Goal: Task Accomplishment & Management: Manage account settings

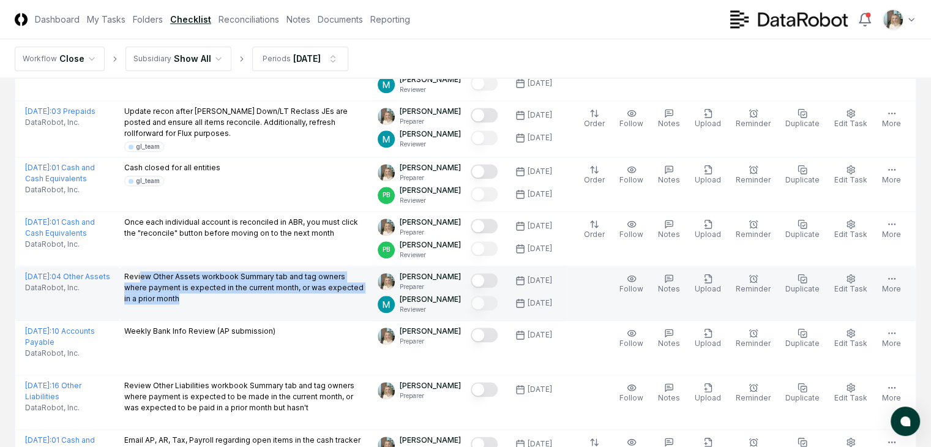
scroll to position [1386, 0]
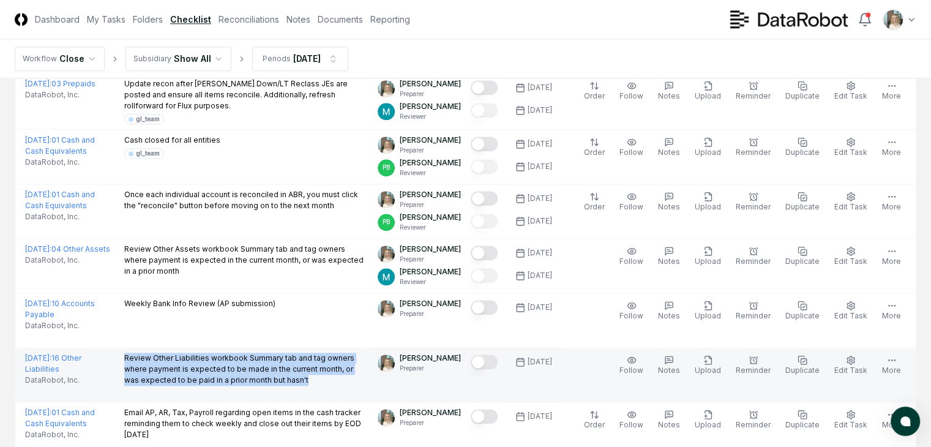
drag, startPoint x: 114, startPoint y: 375, endPoint x: 213, endPoint y: 410, distance: 105.1
click at [213, 402] on td "Review Other Liabilities workbook Summary tab and tag owners where payment is e…" at bounding box center [246, 375] width 254 height 54
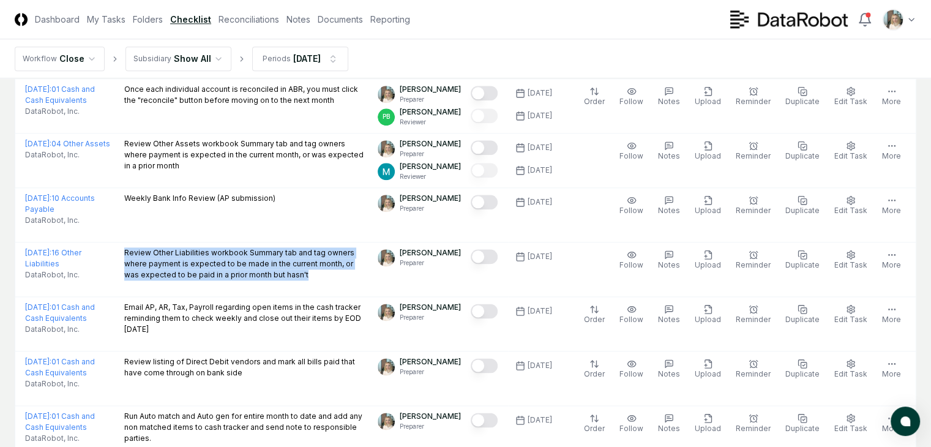
scroll to position [1522, 0]
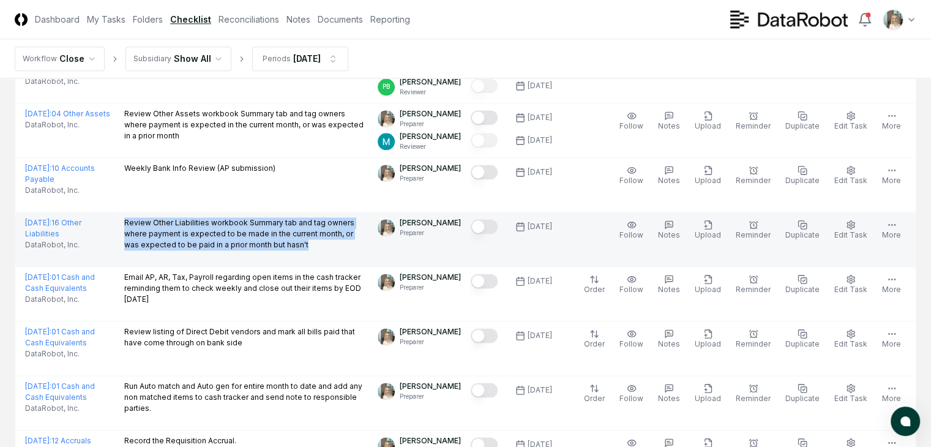
click at [483, 234] on button "Mark complete" at bounding box center [484, 226] width 27 height 15
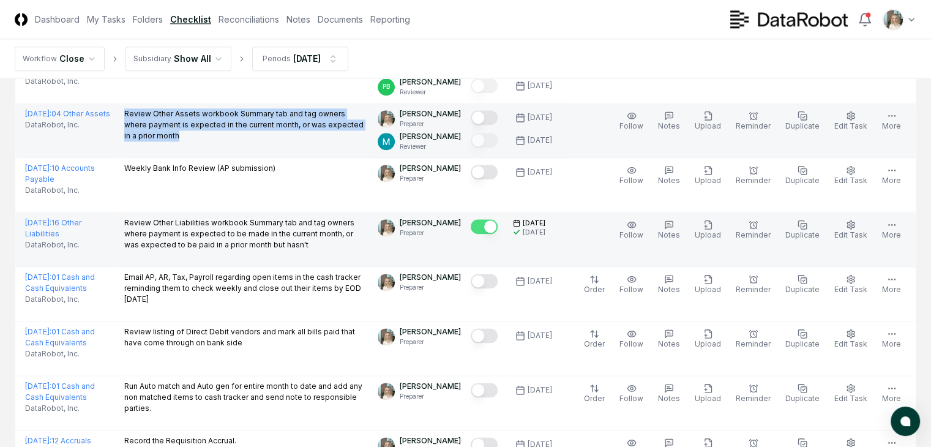
drag, startPoint x: 251, startPoint y: 165, endPoint x: 81, endPoint y: 155, distance: 170.4
click at [81, 155] on tr "October 2025 : 04 Other Assets DataRobot, Inc. Review Other Assets workbook Sum…" at bounding box center [465, 130] width 901 height 54
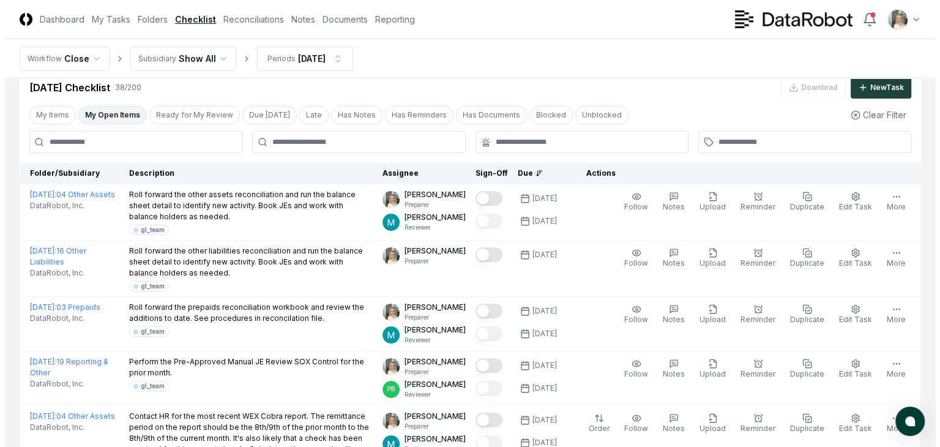
scroll to position [0, 0]
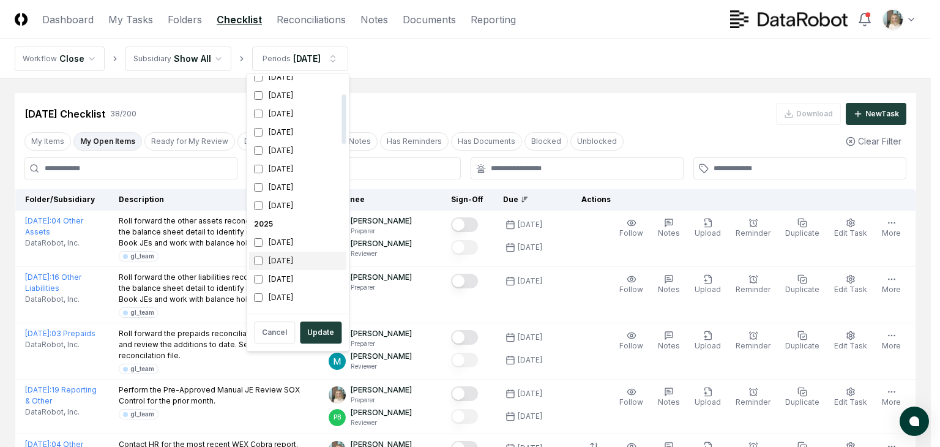
scroll to position [122, 0]
click at [287, 256] on div "[DATE]" at bounding box center [297, 256] width 97 height 18
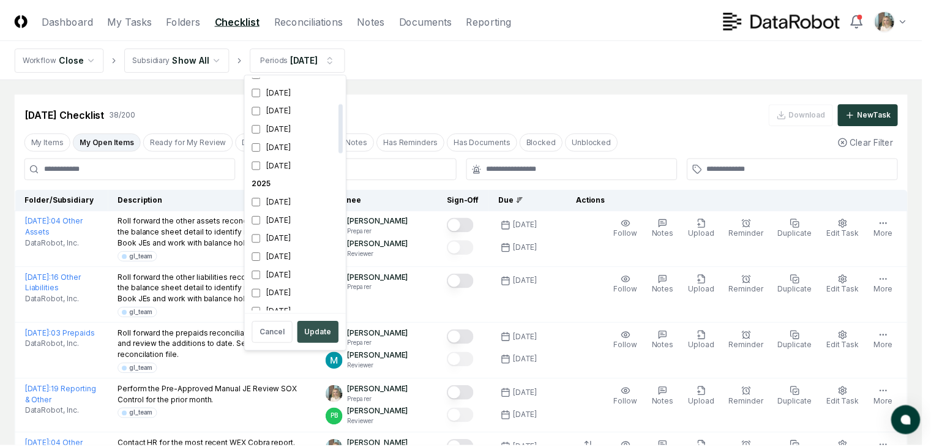
scroll to position [132, 0]
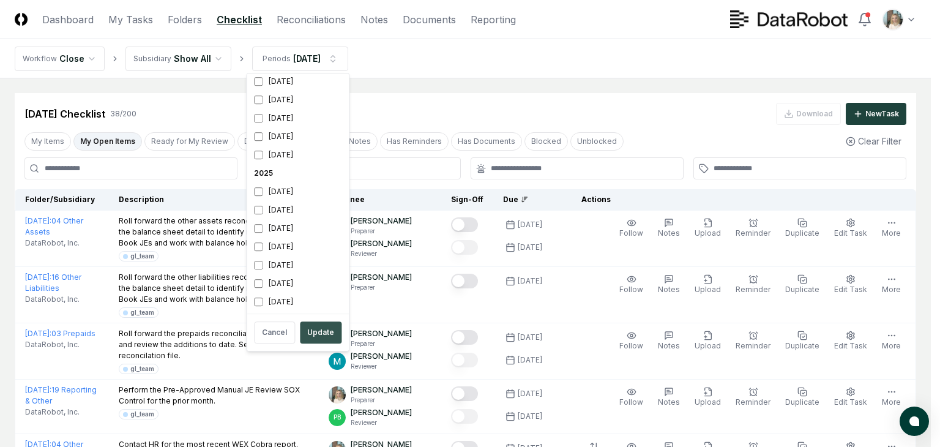
click at [311, 329] on button "Update" at bounding box center [321, 332] width 42 height 22
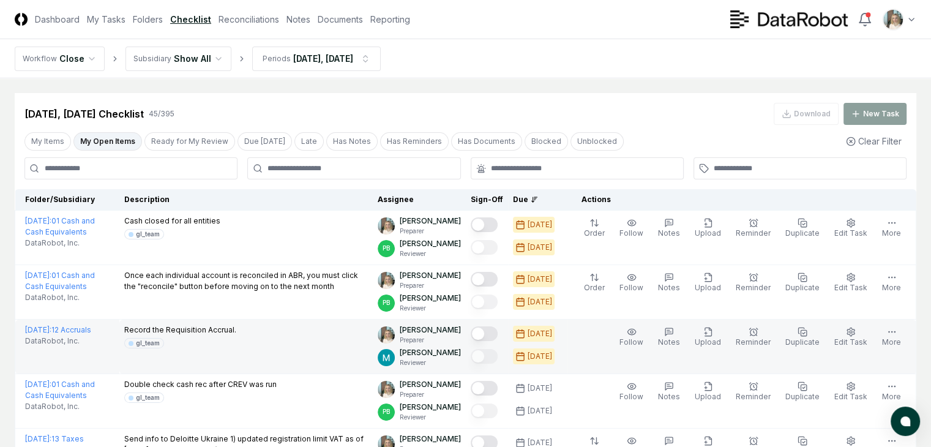
scroll to position [40, 0]
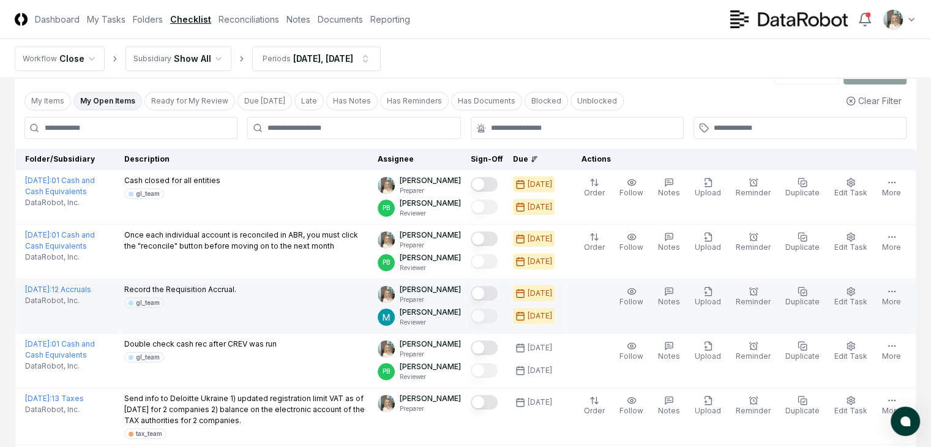
click at [482, 292] on button "Mark complete" at bounding box center [484, 293] width 27 height 15
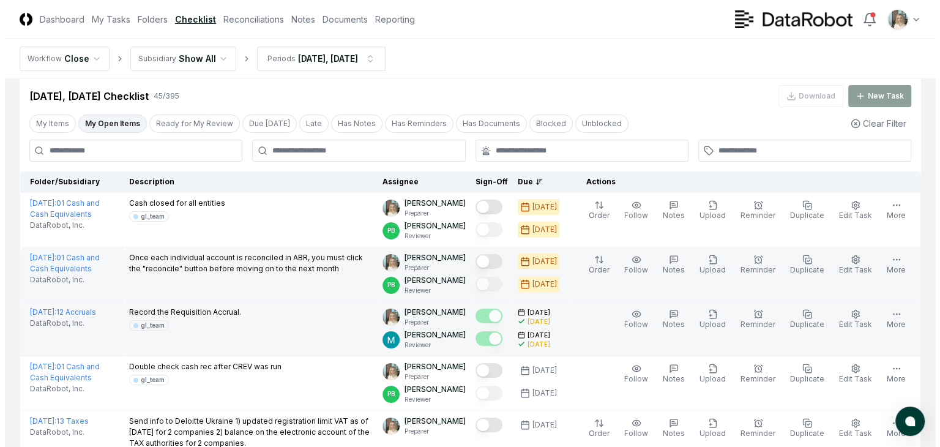
scroll to position [0, 0]
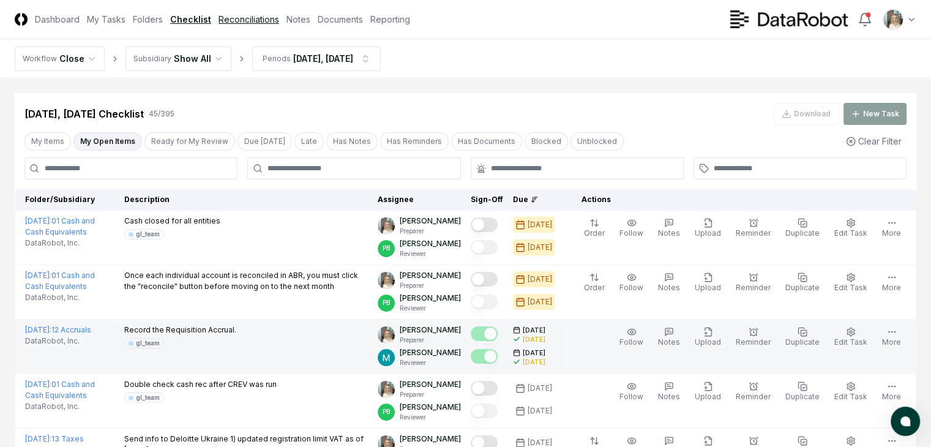
click at [279, 18] on link "Reconciliations" at bounding box center [248, 19] width 61 height 13
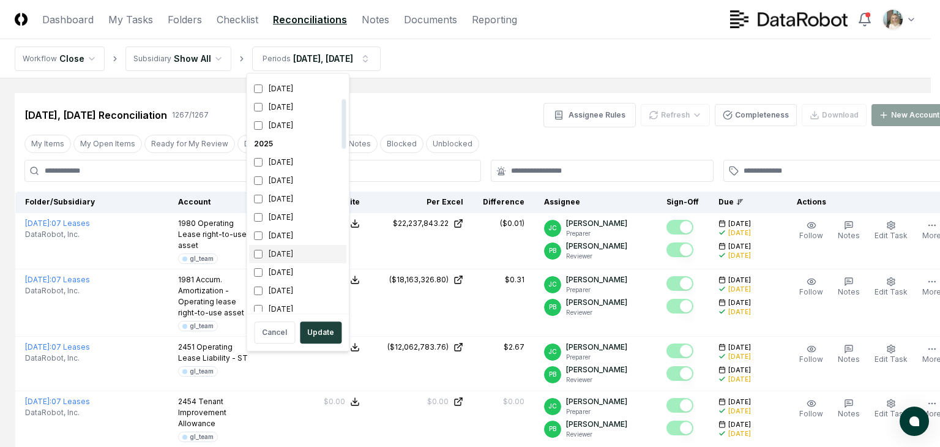
scroll to position [163, 0]
click at [271, 196] on div "[DATE]" at bounding box center [297, 197] width 97 height 18
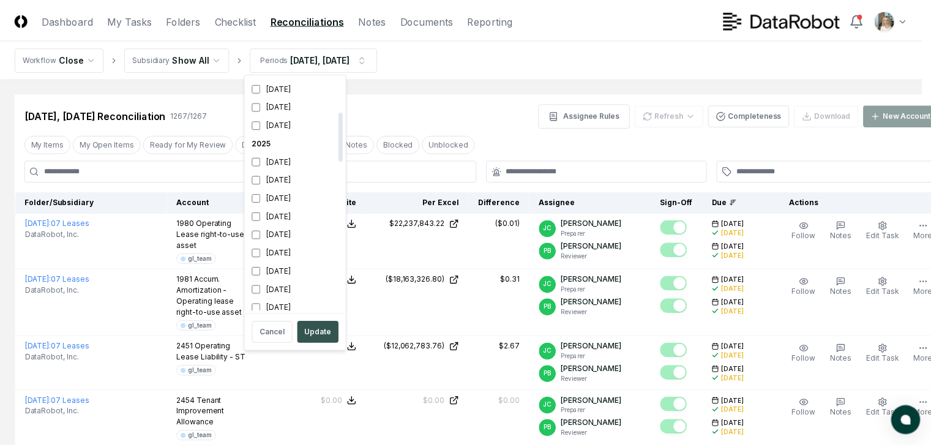
scroll to position [169, 0]
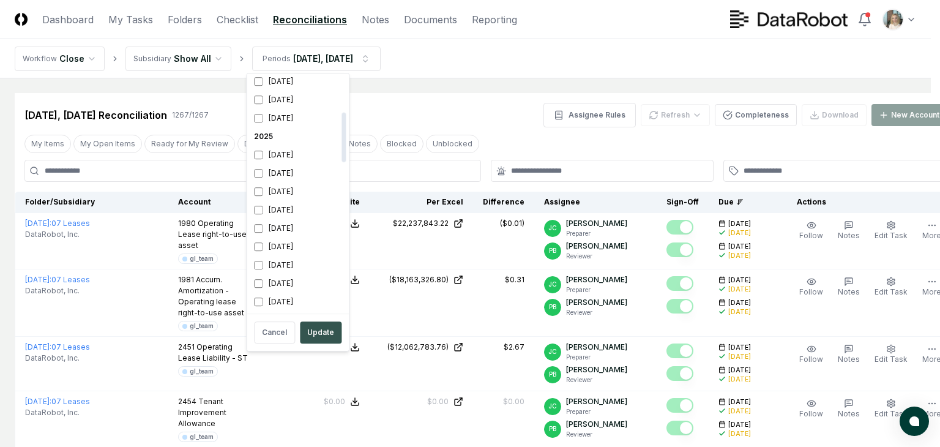
click at [327, 332] on button "Update" at bounding box center [321, 332] width 42 height 22
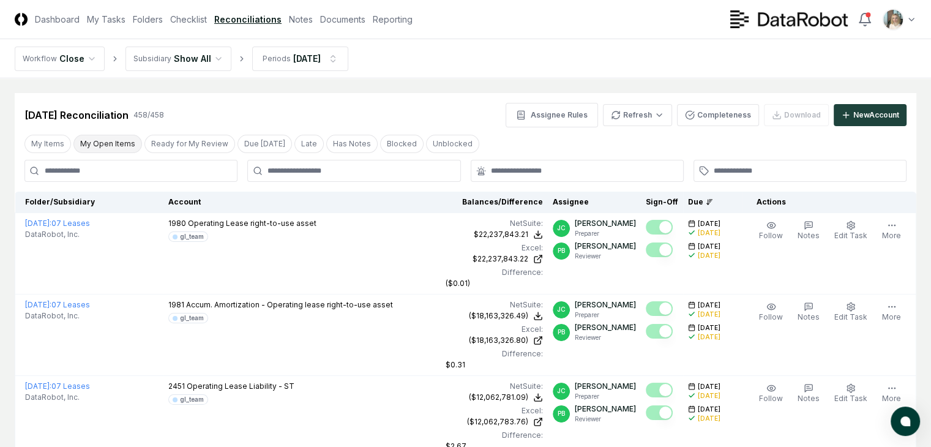
click at [116, 142] on button "My Open Items" at bounding box center [107, 144] width 69 height 18
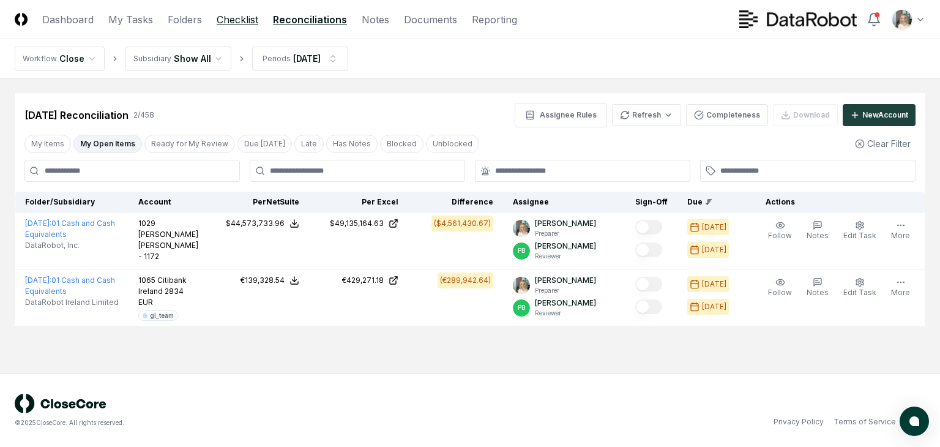
click at [240, 17] on link "Checklist" at bounding box center [238, 19] width 42 height 15
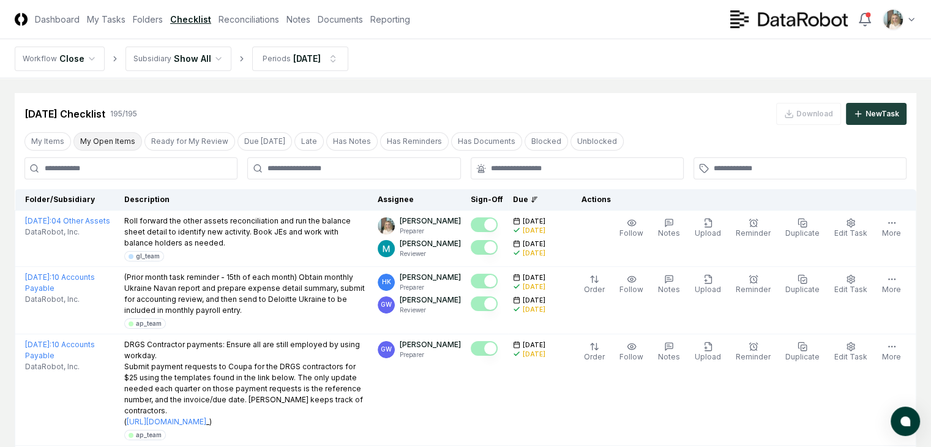
click at [117, 144] on button "My Open Items" at bounding box center [107, 141] width 69 height 18
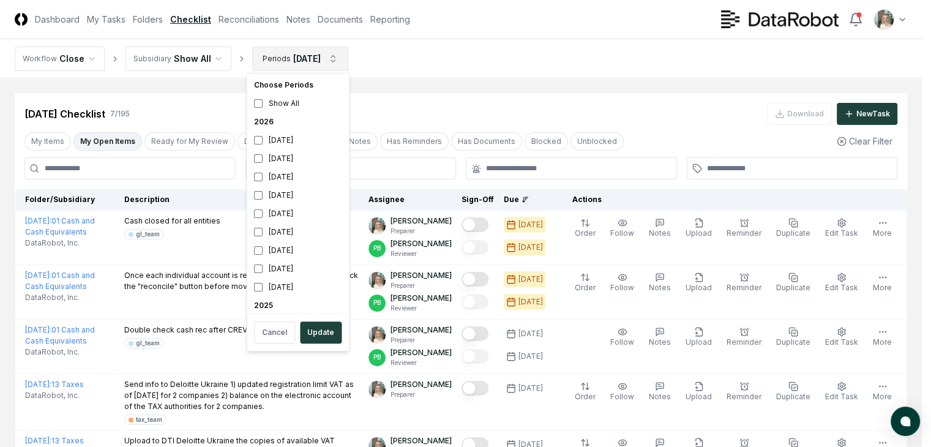
click at [296, 54] on html "CloseCore Dashboard My Tasks Folders Checklist Reconciliations Notes Documents …" at bounding box center [465, 341] width 931 height 682
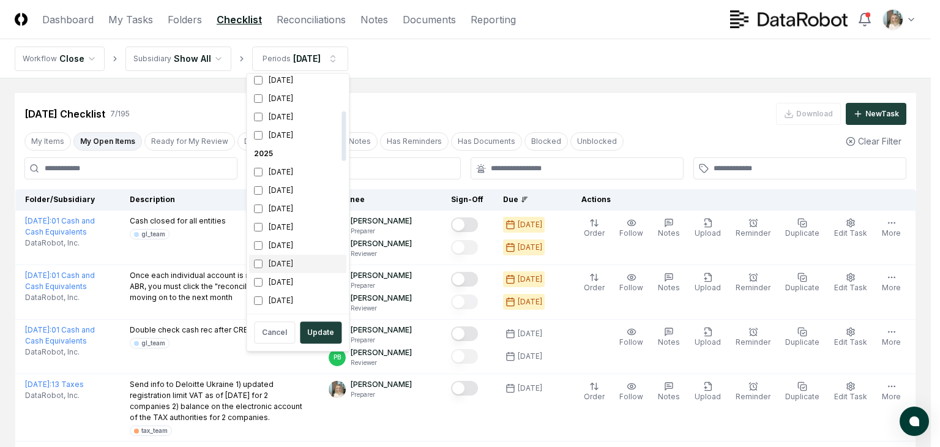
scroll to position [163, 0]
click at [268, 195] on div "[DATE]" at bounding box center [297, 197] width 97 height 18
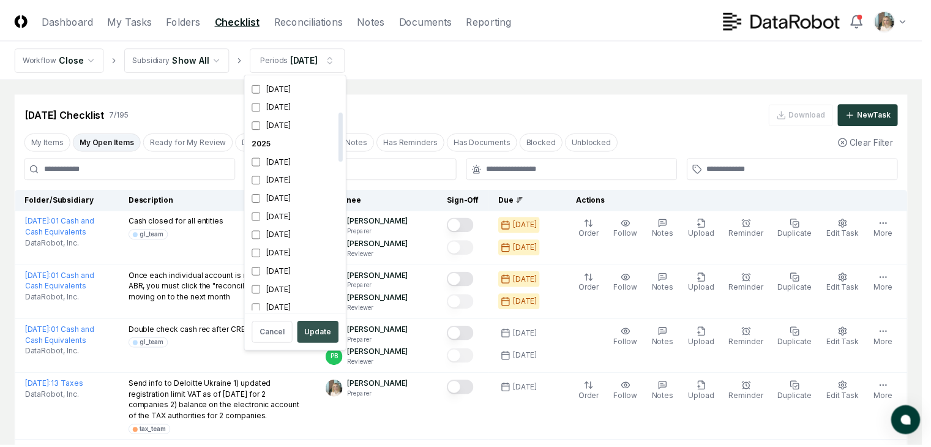
scroll to position [169, 0]
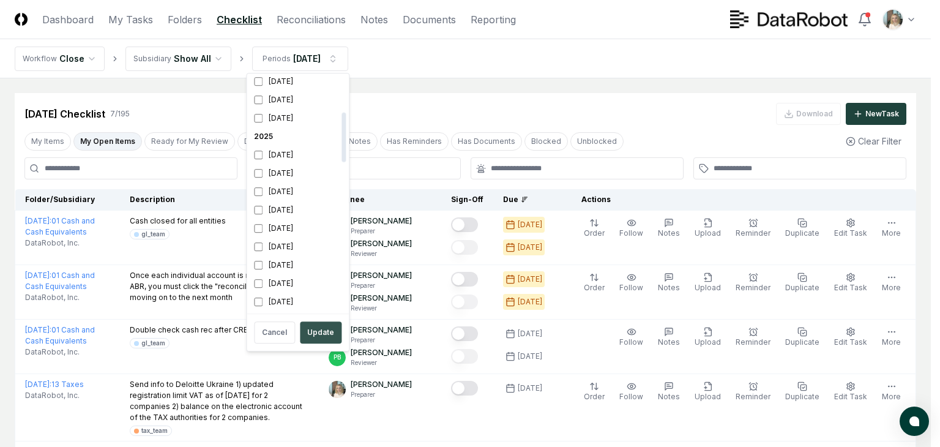
click at [327, 329] on button "Update" at bounding box center [321, 332] width 42 height 22
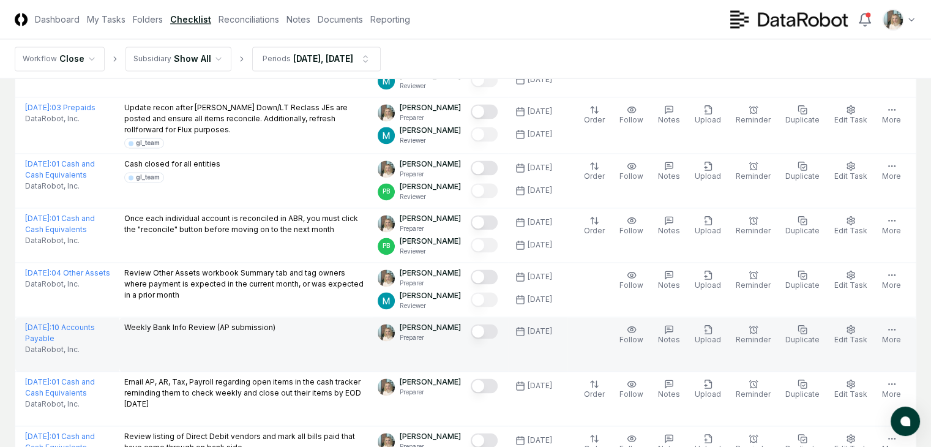
scroll to position [1754, 0]
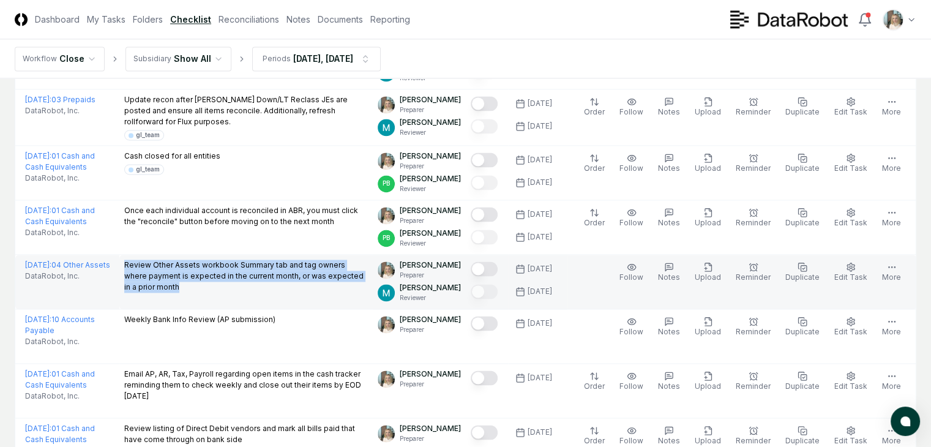
drag, startPoint x: 117, startPoint y: 297, endPoint x: 259, endPoint y: 316, distance: 143.3
click at [259, 292] on p "Review Other Assets workbook Summary tab and tag owners where payment is expect…" at bounding box center [246, 275] width 244 height 33
click at [479, 276] on button "Mark complete" at bounding box center [484, 268] width 27 height 15
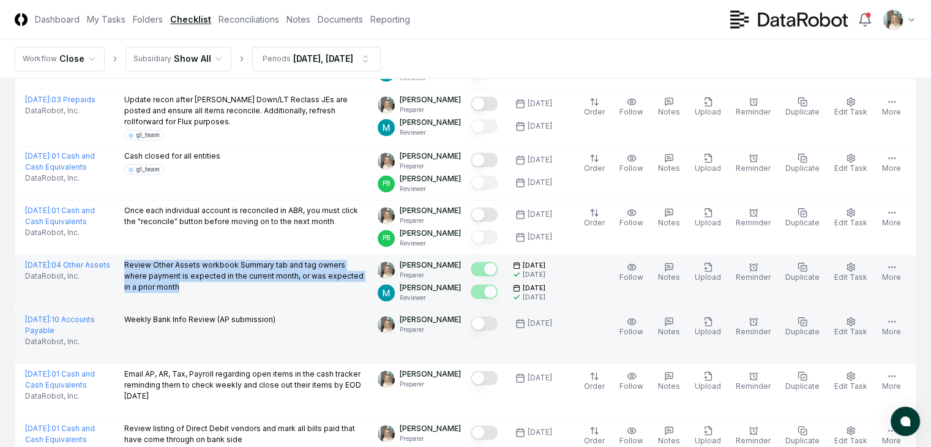
click at [483, 330] on button "Mark complete" at bounding box center [484, 323] width 27 height 15
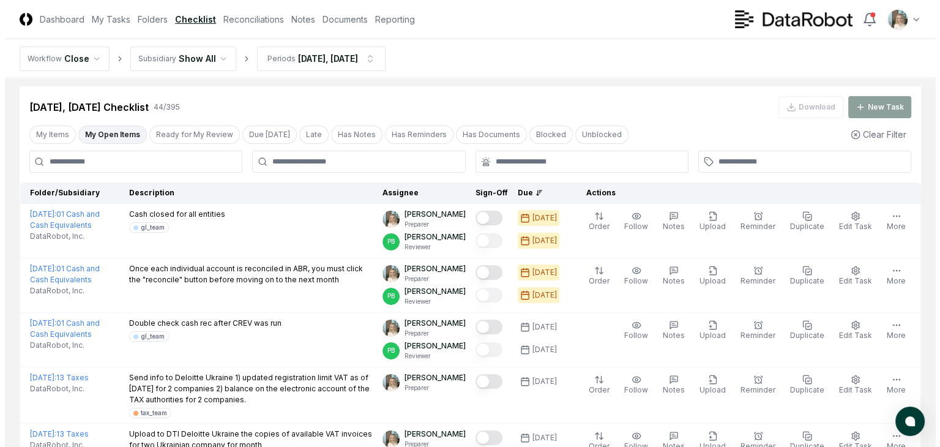
scroll to position [0, 0]
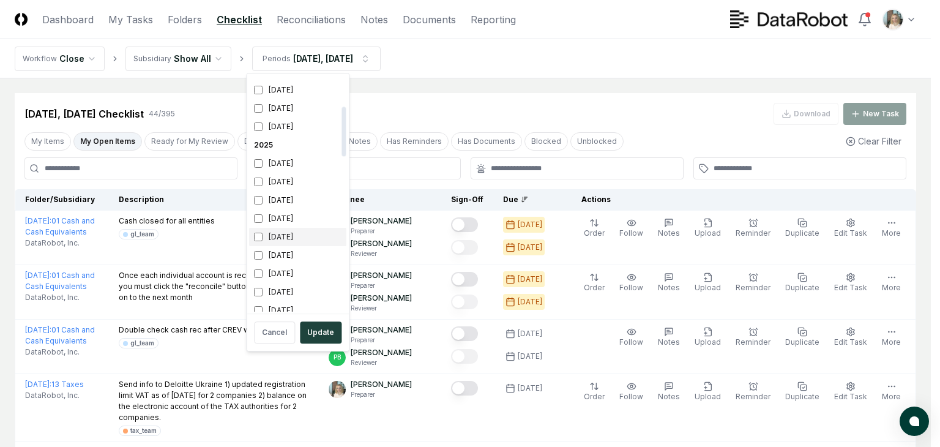
scroll to position [163, 0]
click at [277, 218] on div "[DATE]" at bounding box center [297, 216] width 97 height 18
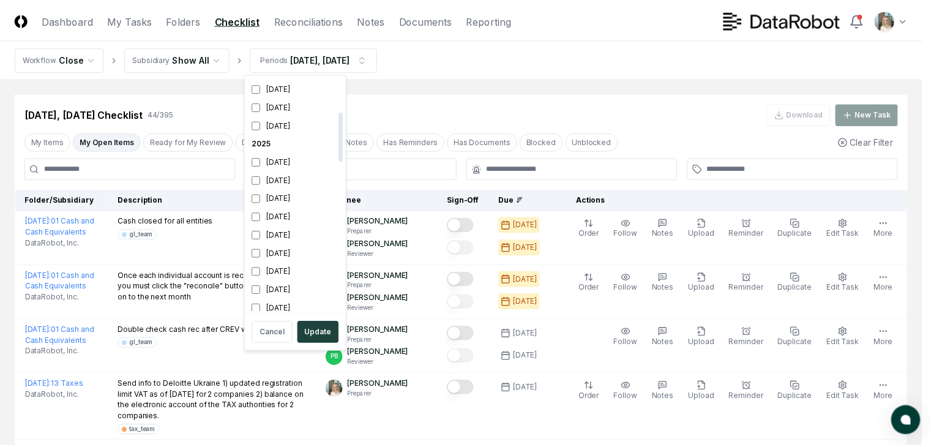
scroll to position [169, 0]
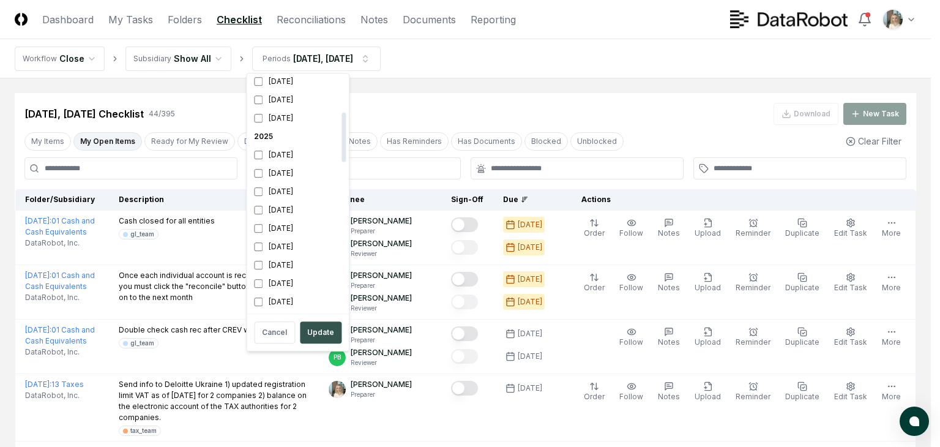
click at [314, 331] on button "Update" at bounding box center [321, 332] width 42 height 22
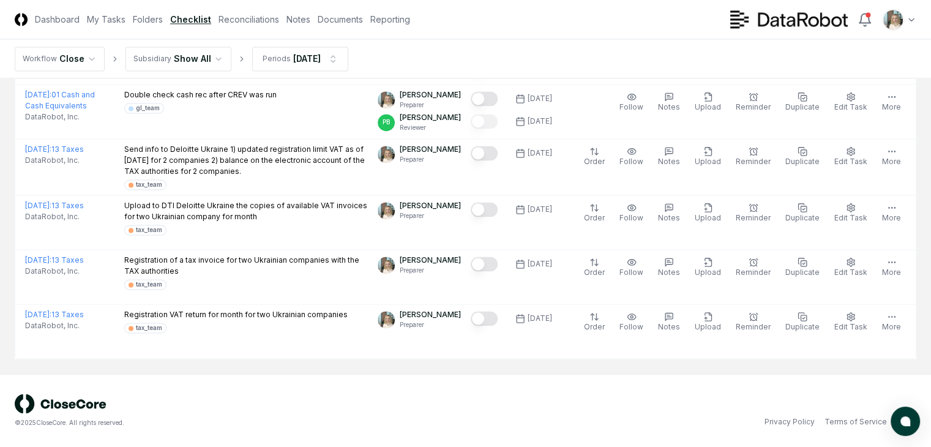
scroll to position [1876, 0]
